Goal: Navigation & Orientation: Find specific page/section

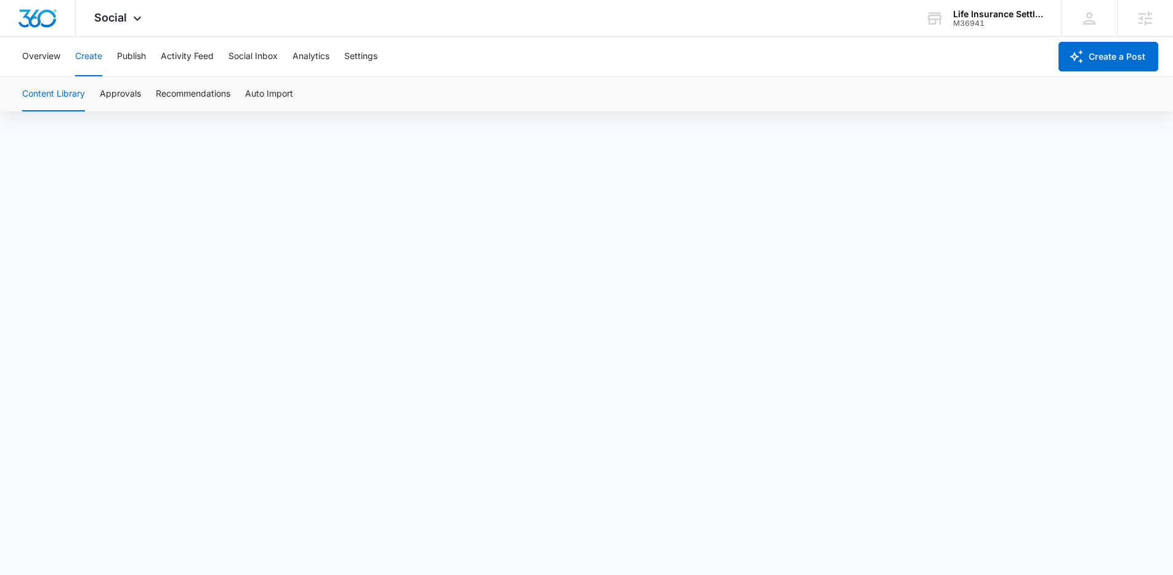
click at [66, 95] on button "Content Library" at bounding box center [53, 94] width 63 height 34
click at [120, 94] on button "Approvals" at bounding box center [120, 94] width 41 height 34
click at [70, 95] on button "Content Library" at bounding box center [53, 94] width 63 height 34
click at [34, 84] on button "Content Library" at bounding box center [53, 94] width 63 height 34
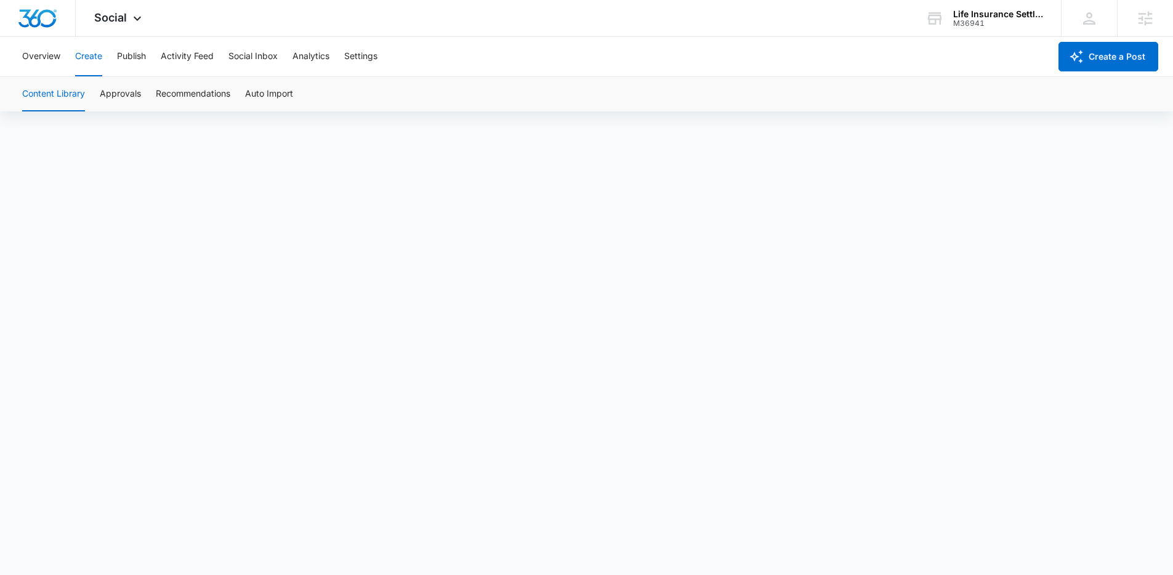
click at [36, 96] on button "Content Library" at bounding box center [53, 94] width 63 height 34
